Goal: Transaction & Acquisition: Purchase product/service

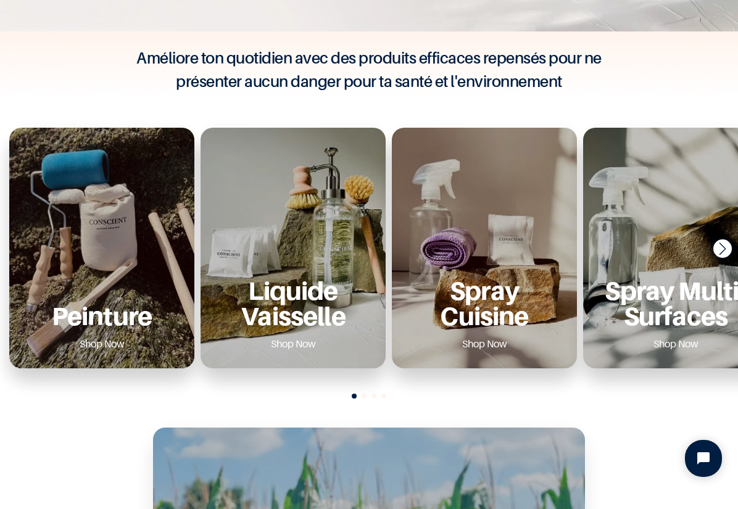
scroll to position [382, 0]
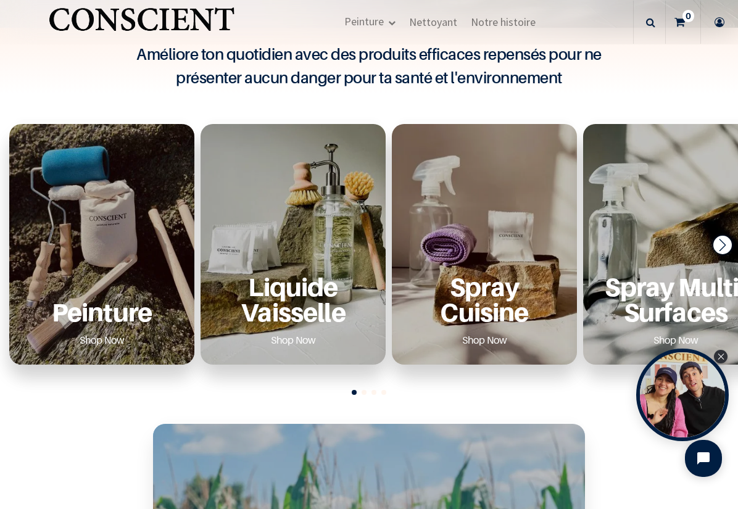
click at [82, 259] on div "Peinture Shop Now" at bounding box center [101, 244] width 185 height 241
click at [85, 313] on p "Peinture" at bounding box center [102, 311] width 156 height 25
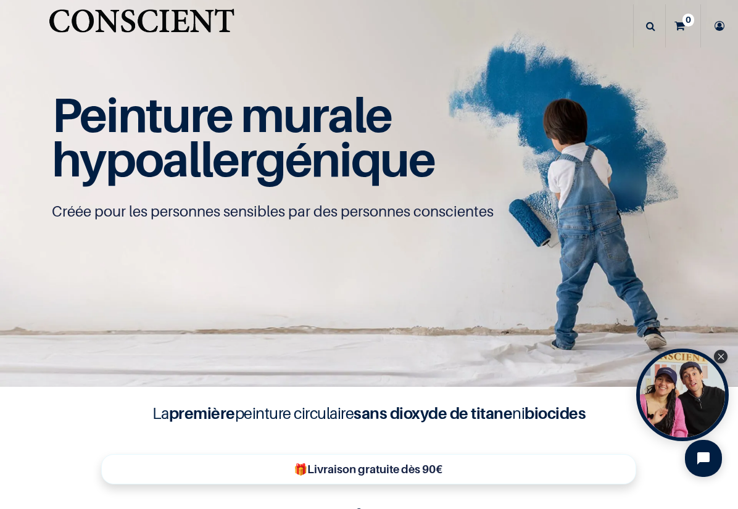
scroll to position [1, 0]
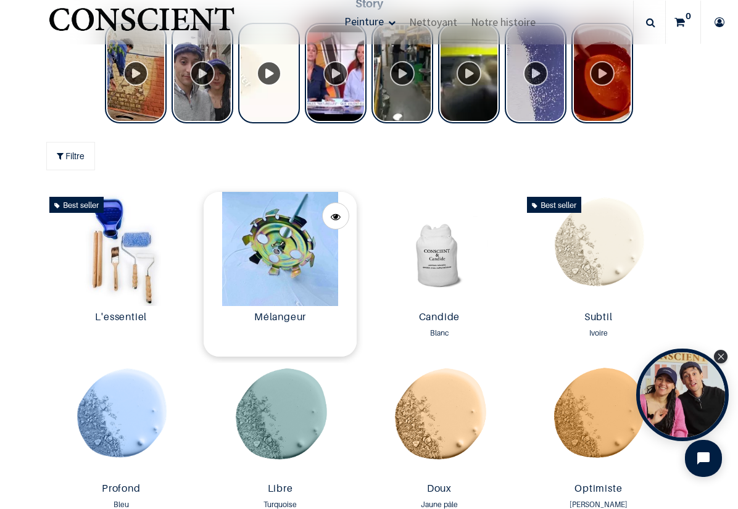
scroll to position [529, 0]
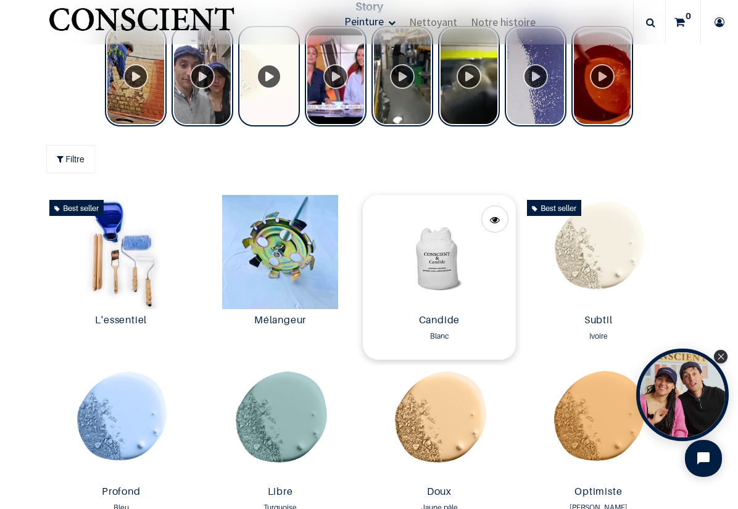
click at [446, 271] on img at bounding box center [439, 252] width 153 height 115
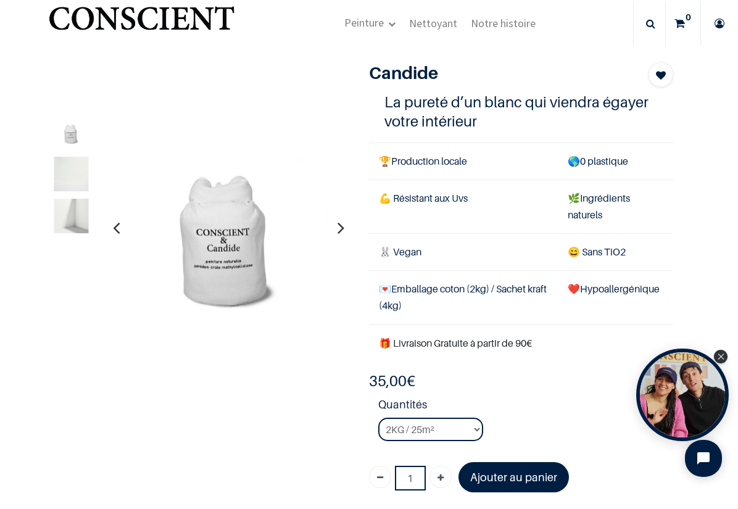
scroll to position [29, 0]
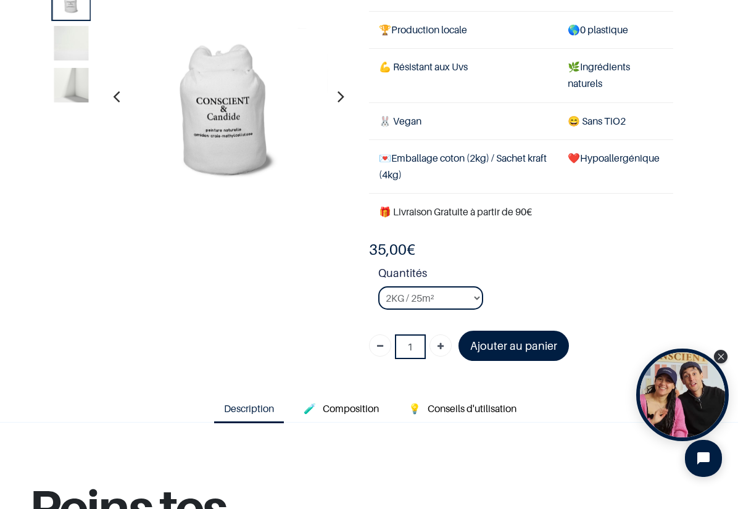
scroll to position [85, 0]
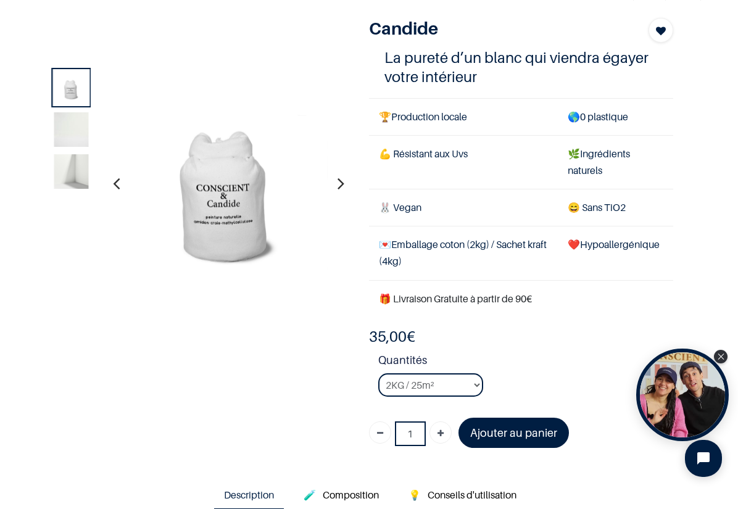
scroll to position [73, 0]
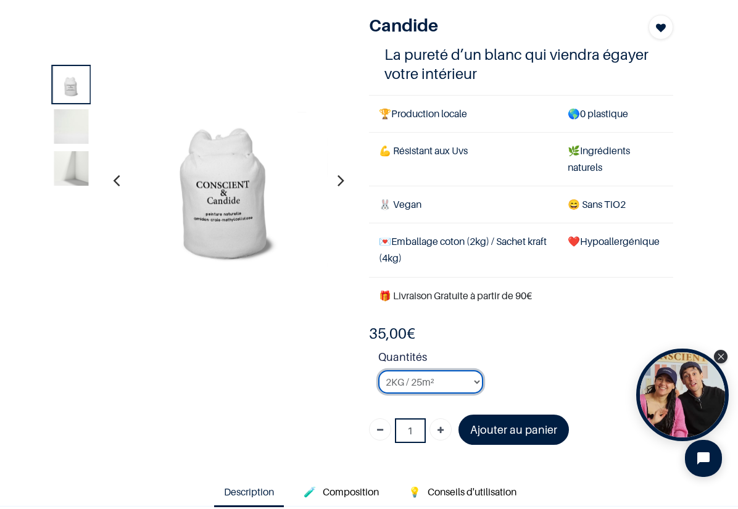
click at [480, 377] on select "2KG / 25m² 4KG / 50m² 8KG / 100m² Testeur" at bounding box center [430, 381] width 105 height 23
select select "2"
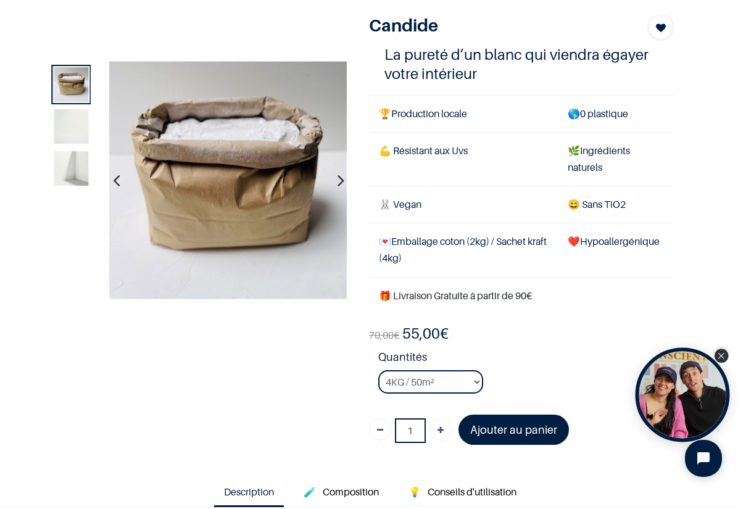
click at [720, 351] on div "Close Tolstoy widget" at bounding box center [722, 356] width 14 height 14
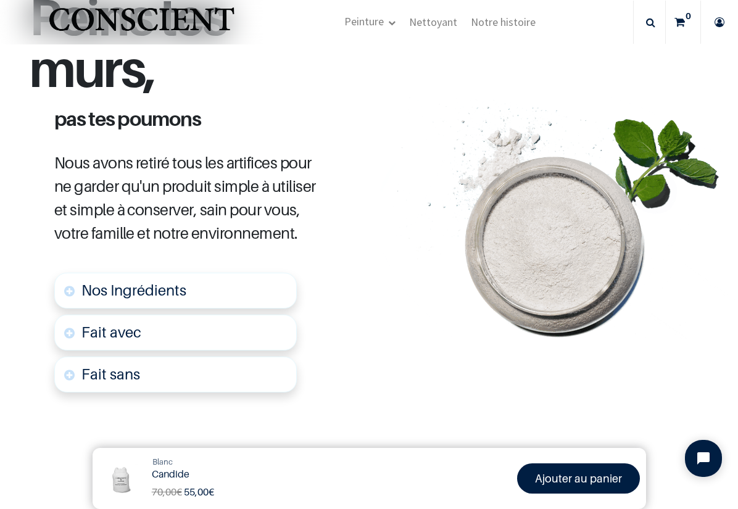
scroll to position [592, 0]
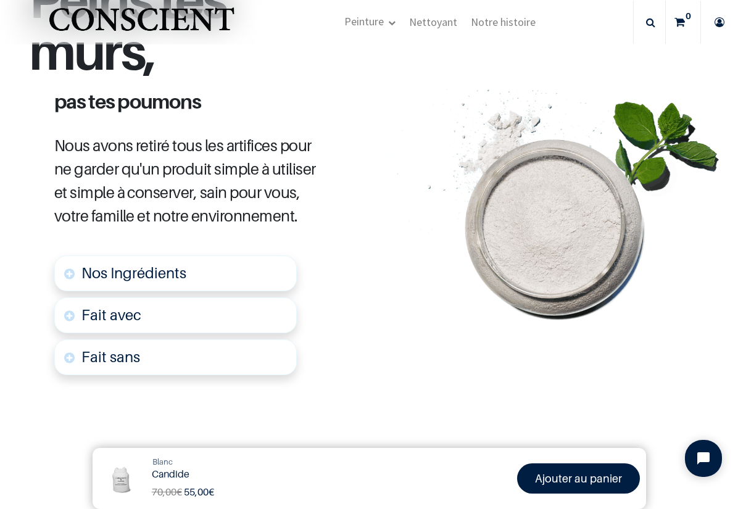
click at [88, 264] on span "Nos Ingrédients" at bounding box center [133, 273] width 105 height 18
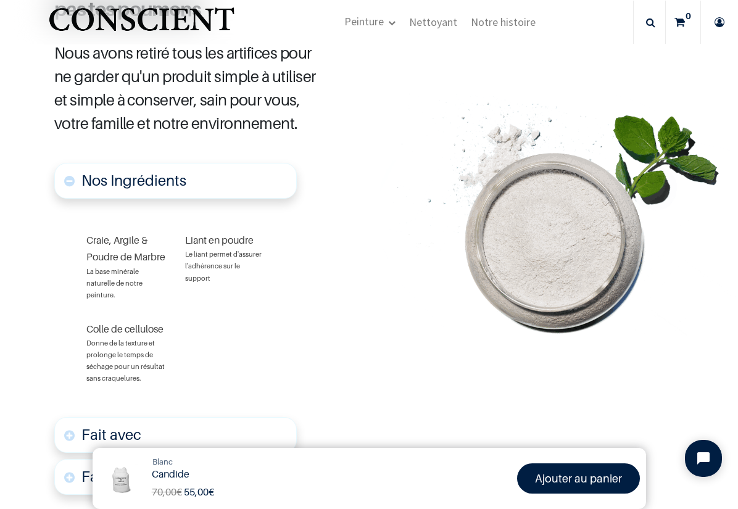
scroll to position [686, 0]
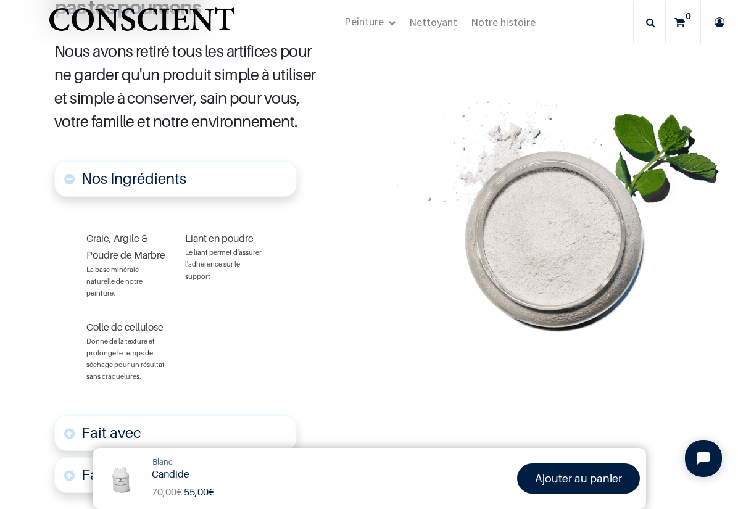
click at [210, 248] on font "Le liant permet d'assurer l'adhérence sur le support" at bounding box center [223, 264] width 77 height 32
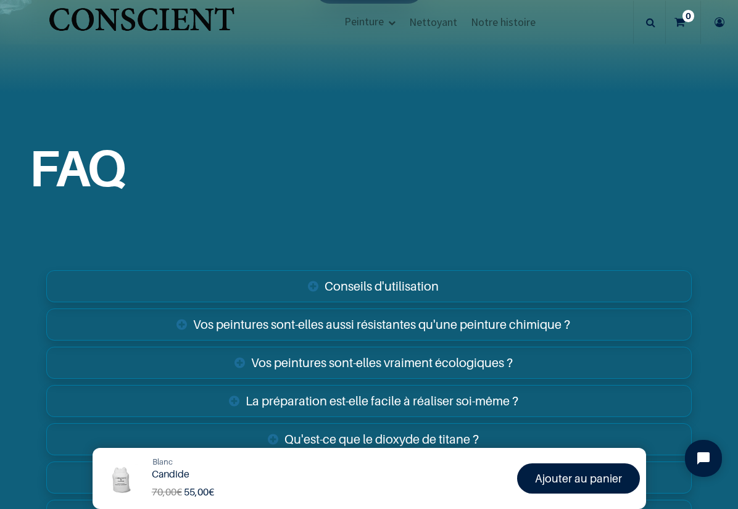
scroll to position [2017, 0]
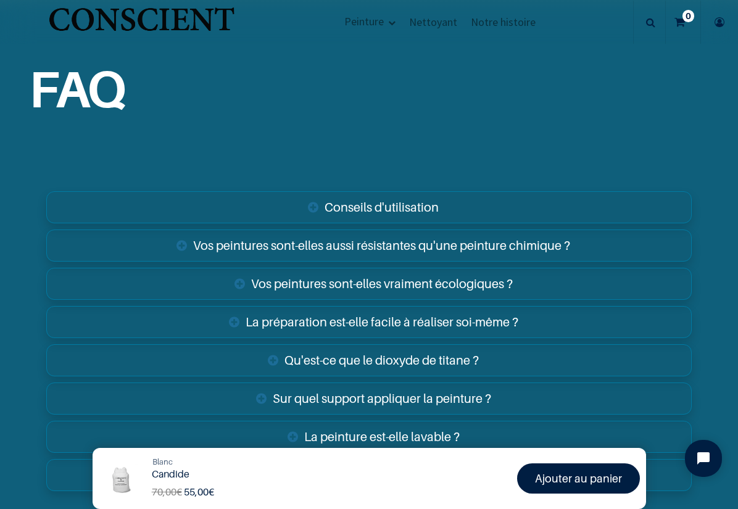
click at [305, 246] on link "Vos peintures sont-elles aussi résistantes qu'une peinture chimique ?" at bounding box center [369, 246] width 646 height 32
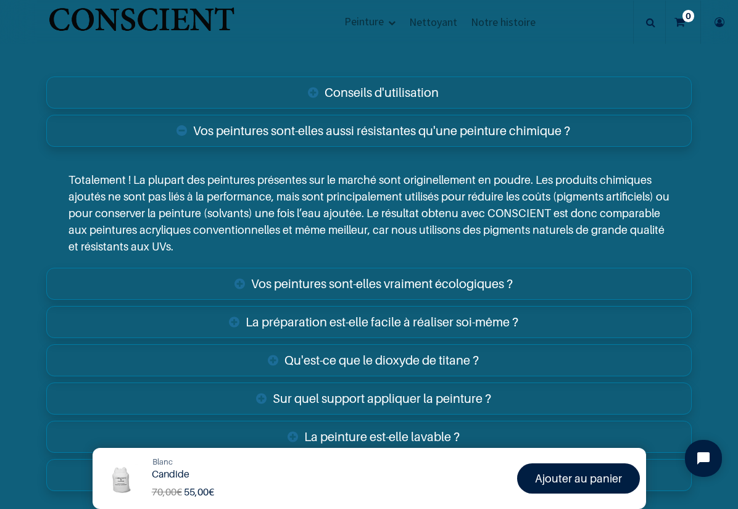
scroll to position [2137, 0]
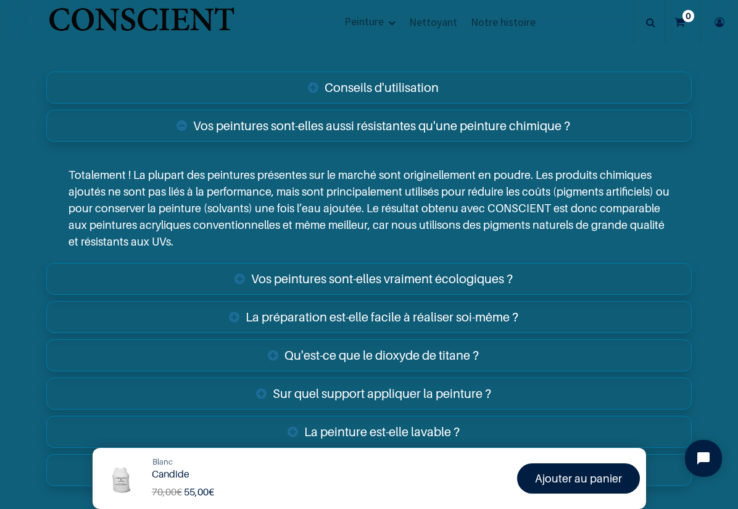
click at [413, 288] on link "Vos peintures sont-elles vraiment écologiques ?" at bounding box center [369, 279] width 646 height 32
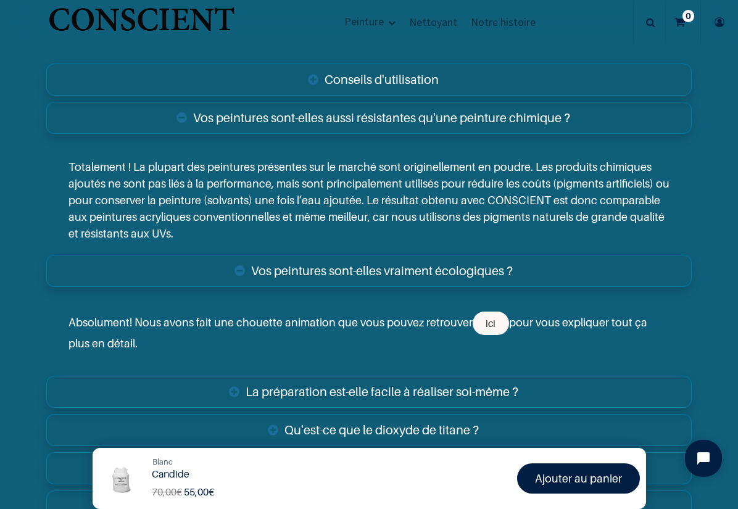
scroll to position [2149, 0]
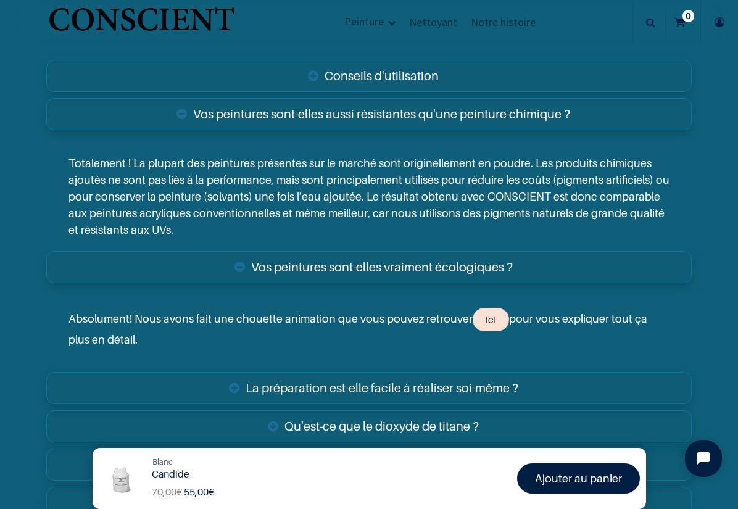
click at [485, 317] on link "ici" at bounding box center [491, 319] width 36 height 23
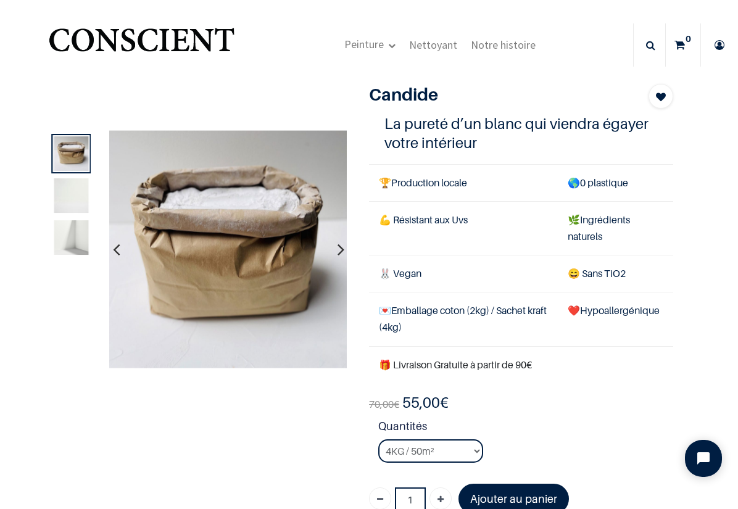
scroll to position [5, 0]
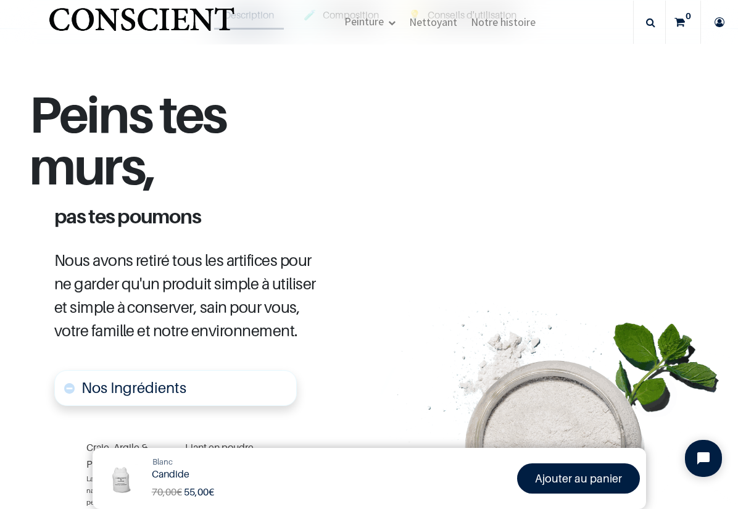
scroll to position [509, 0]
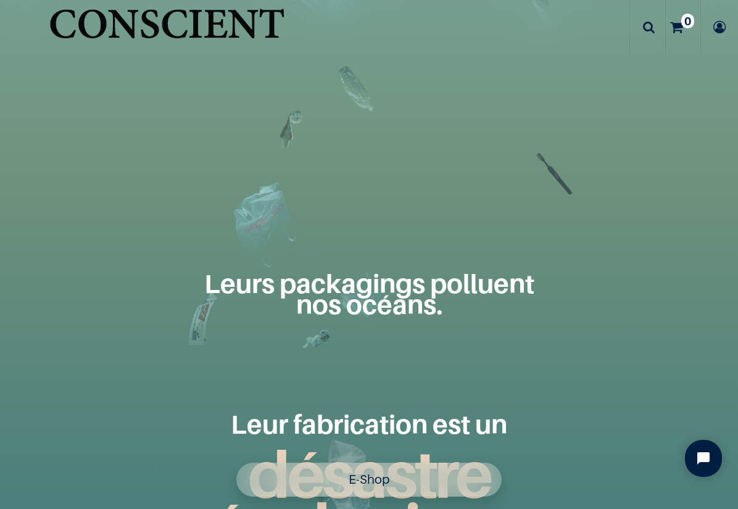
scroll to position [1186, 0]
